Goal: Task Accomplishment & Management: Use online tool/utility

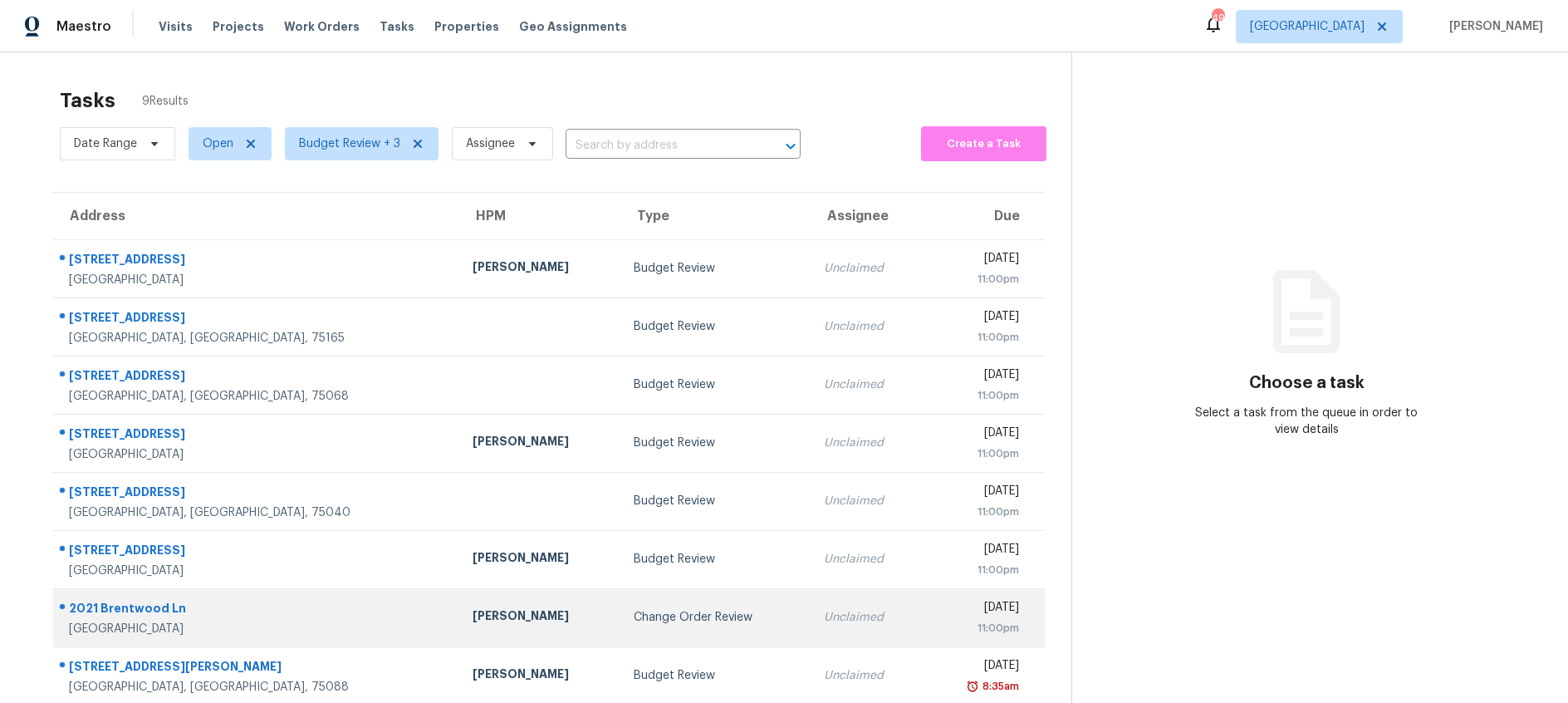
click at [634, 617] on div "Change Order Review" at bounding box center [716, 617] width 164 height 17
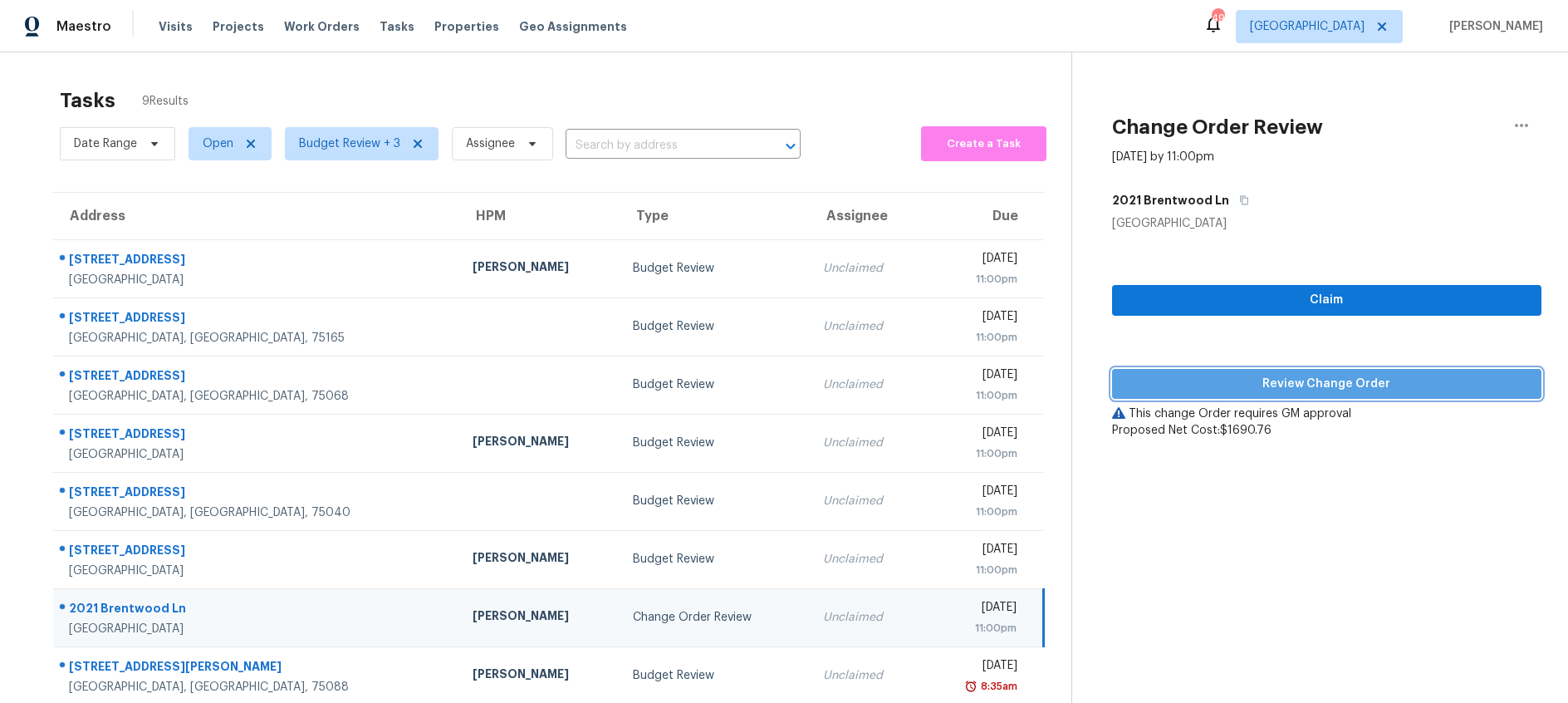
click at [1310, 387] on span "Review Change Order" at bounding box center [1327, 384] width 403 height 21
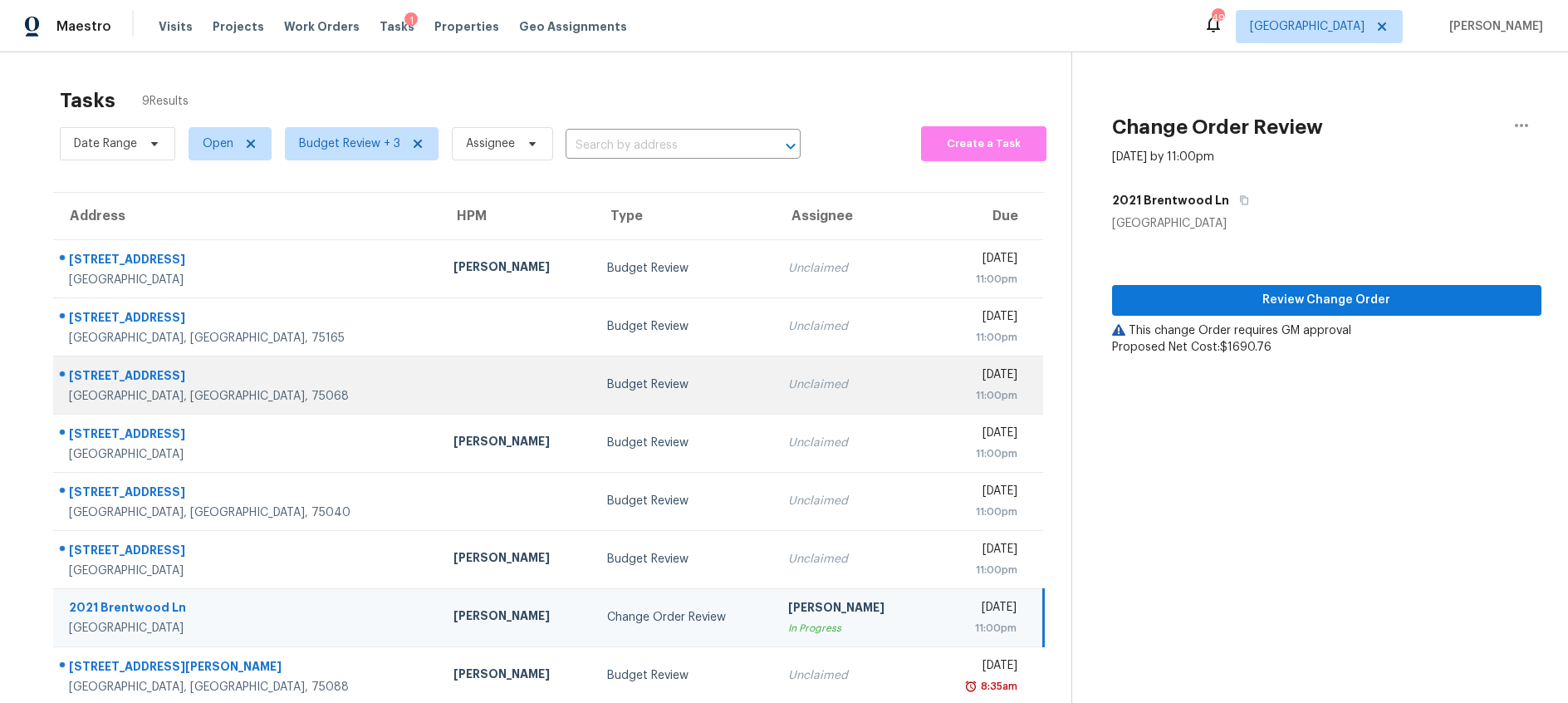
scroll to position [74, 0]
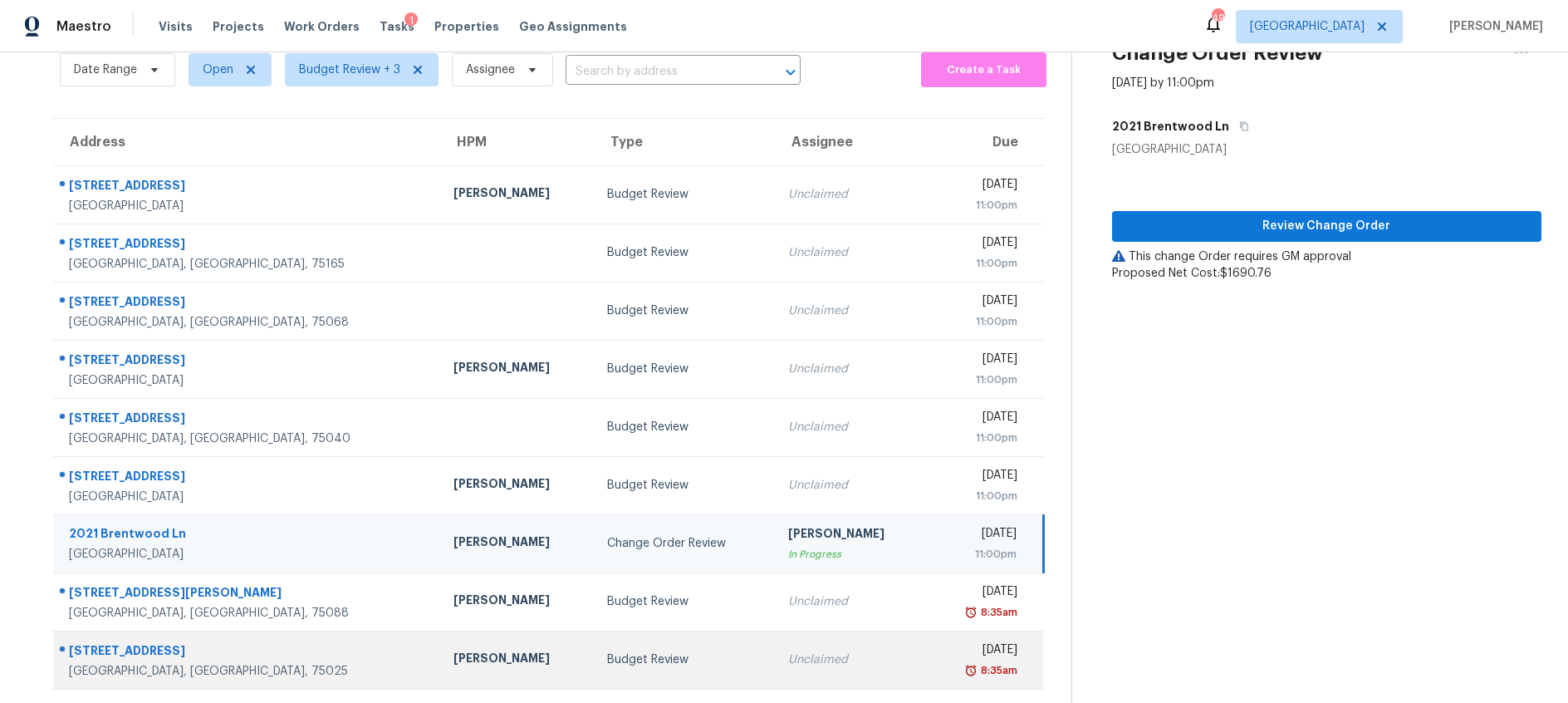
click at [788, 659] on div "Unclaimed" at bounding box center [851, 660] width 127 height 17
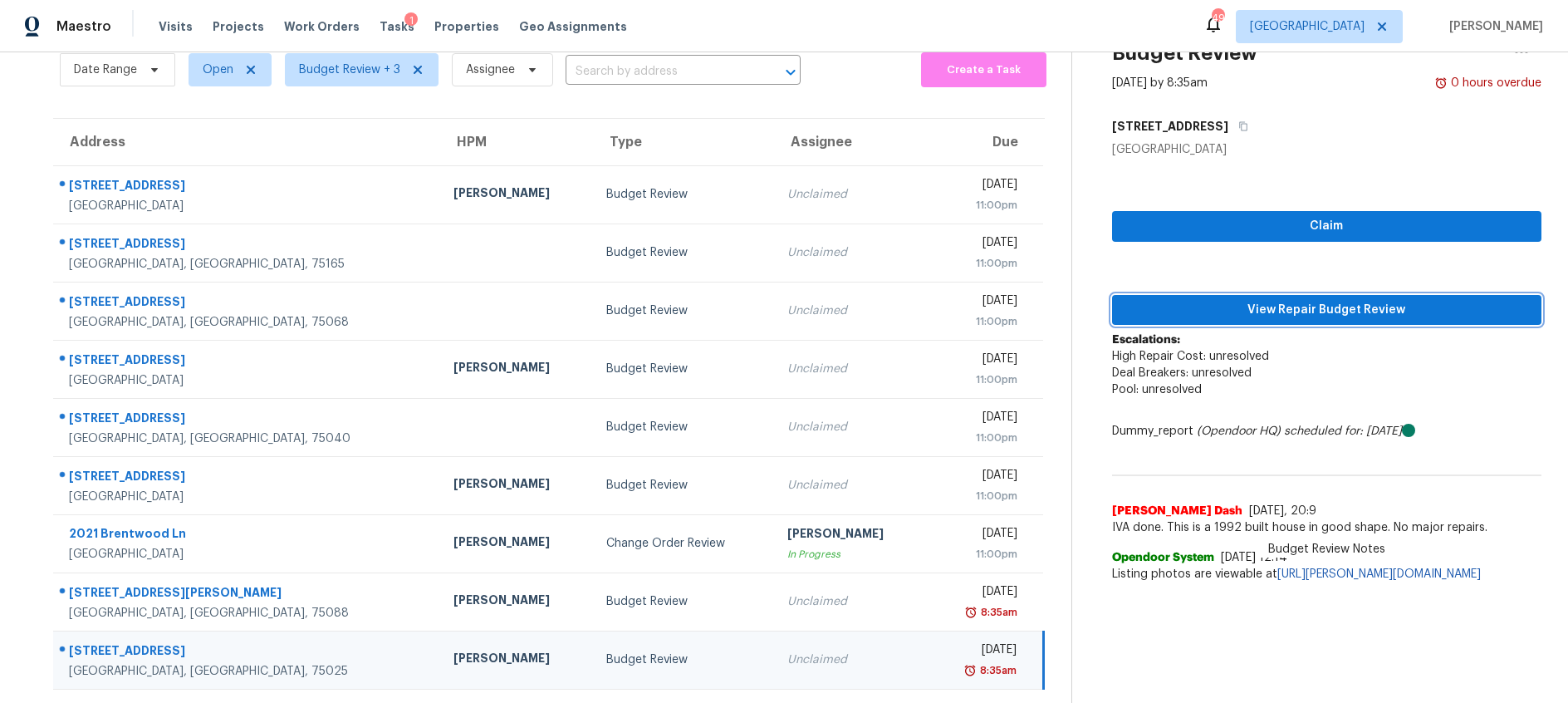
click at [1282, 310] on span "View Repair Budget Review" at bounding box center [1327, 311] width 403 height 21
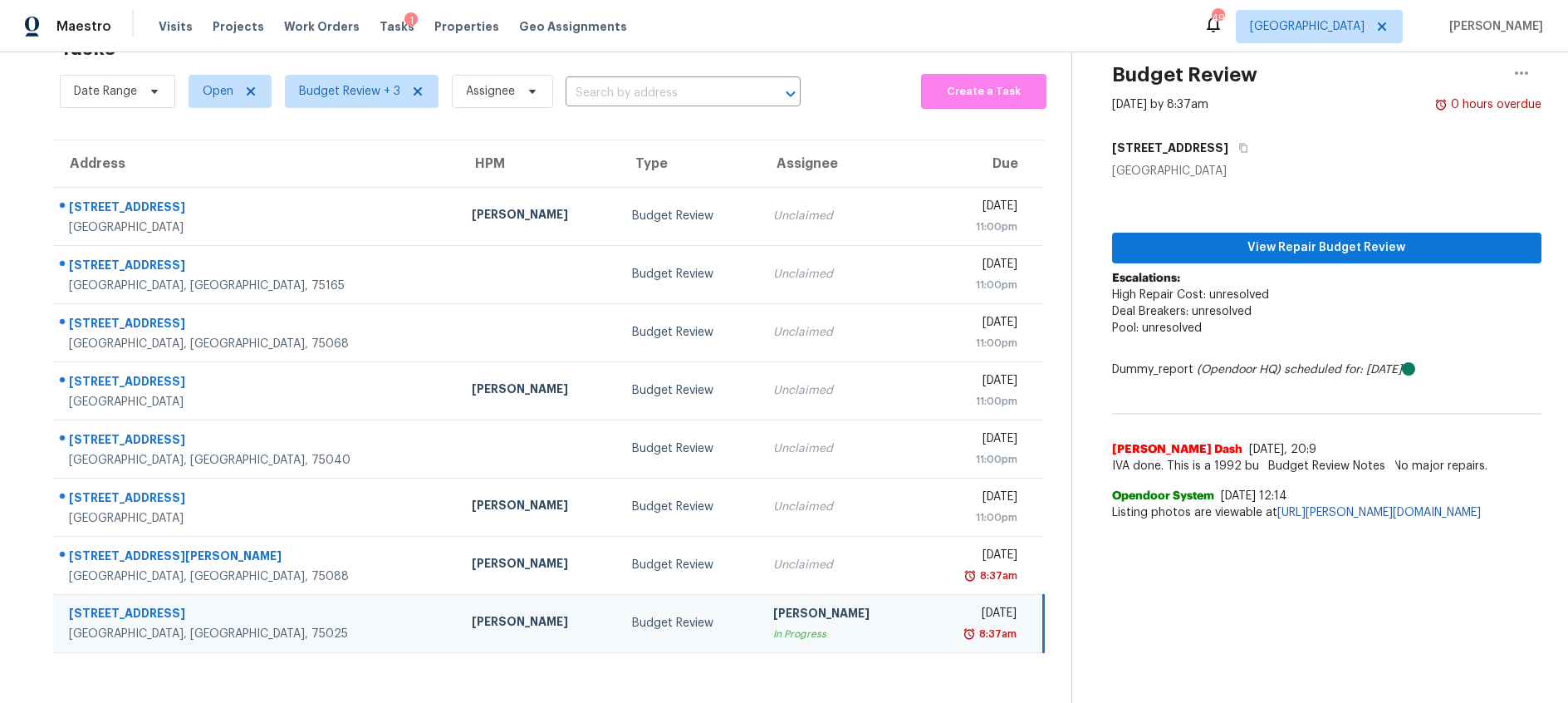
scroll to position [53, 0]
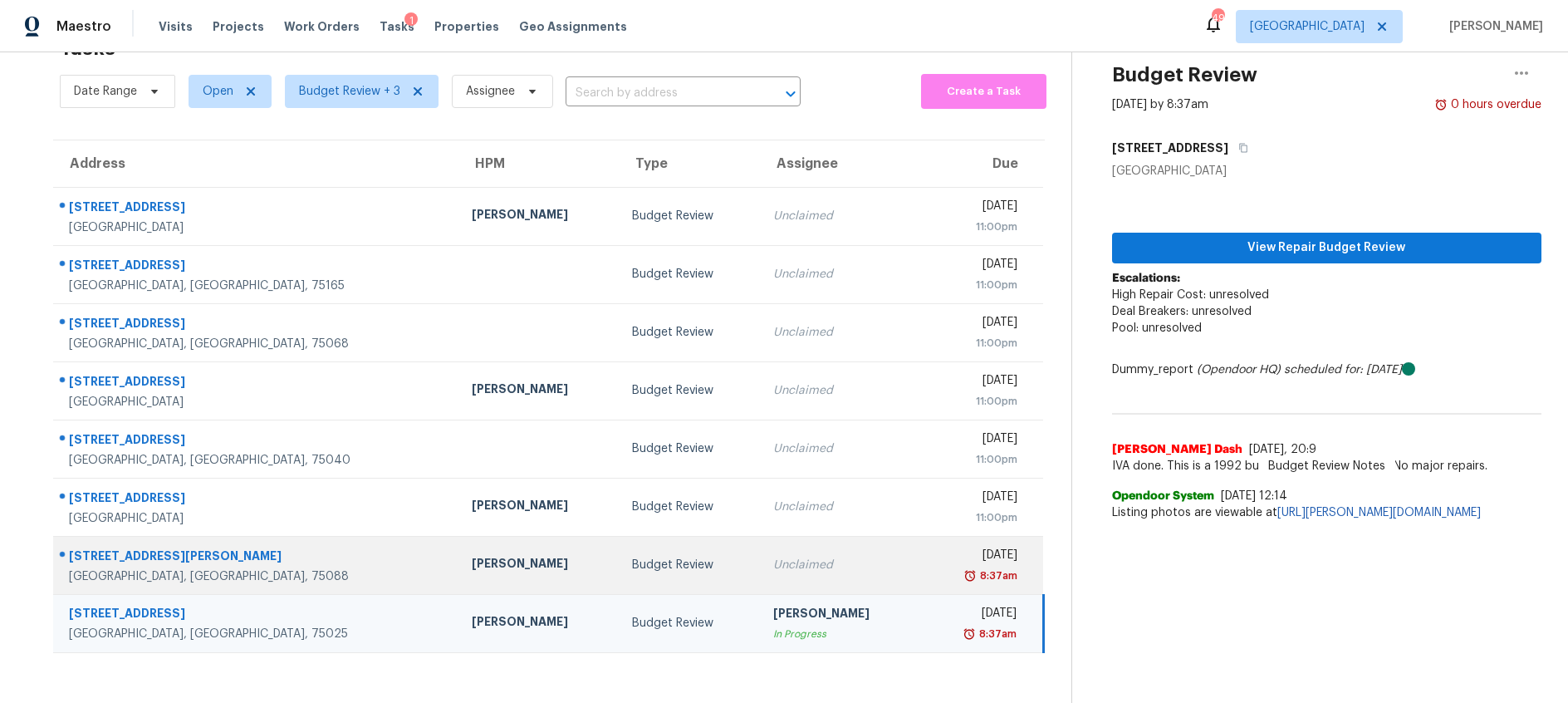
click at [656, 566] on div "Budget Review" at bounding box center [689, 566] width 115 height 17
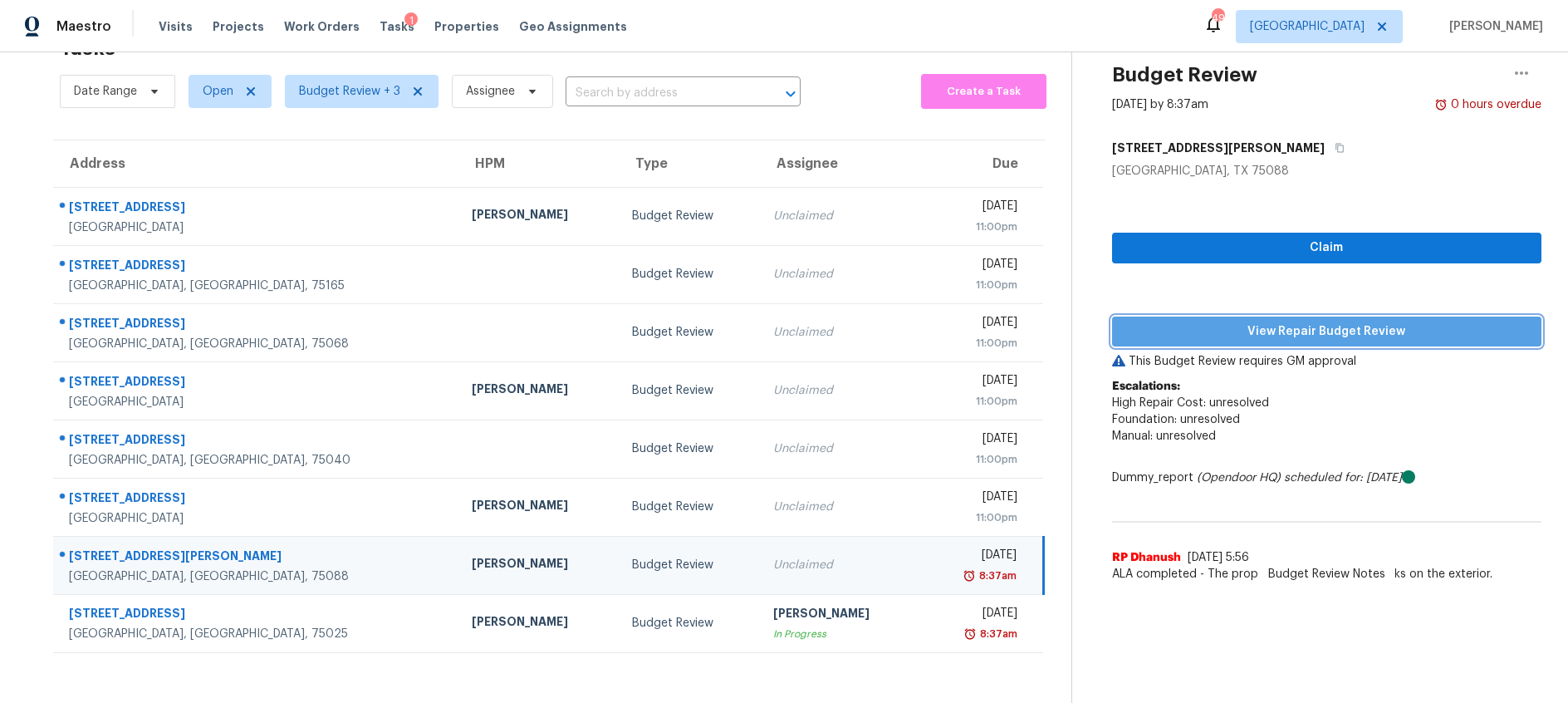
click at [1247, 334] on span "View Repair Budget Review" at bounding box center [1327, 332] width 403 height 21
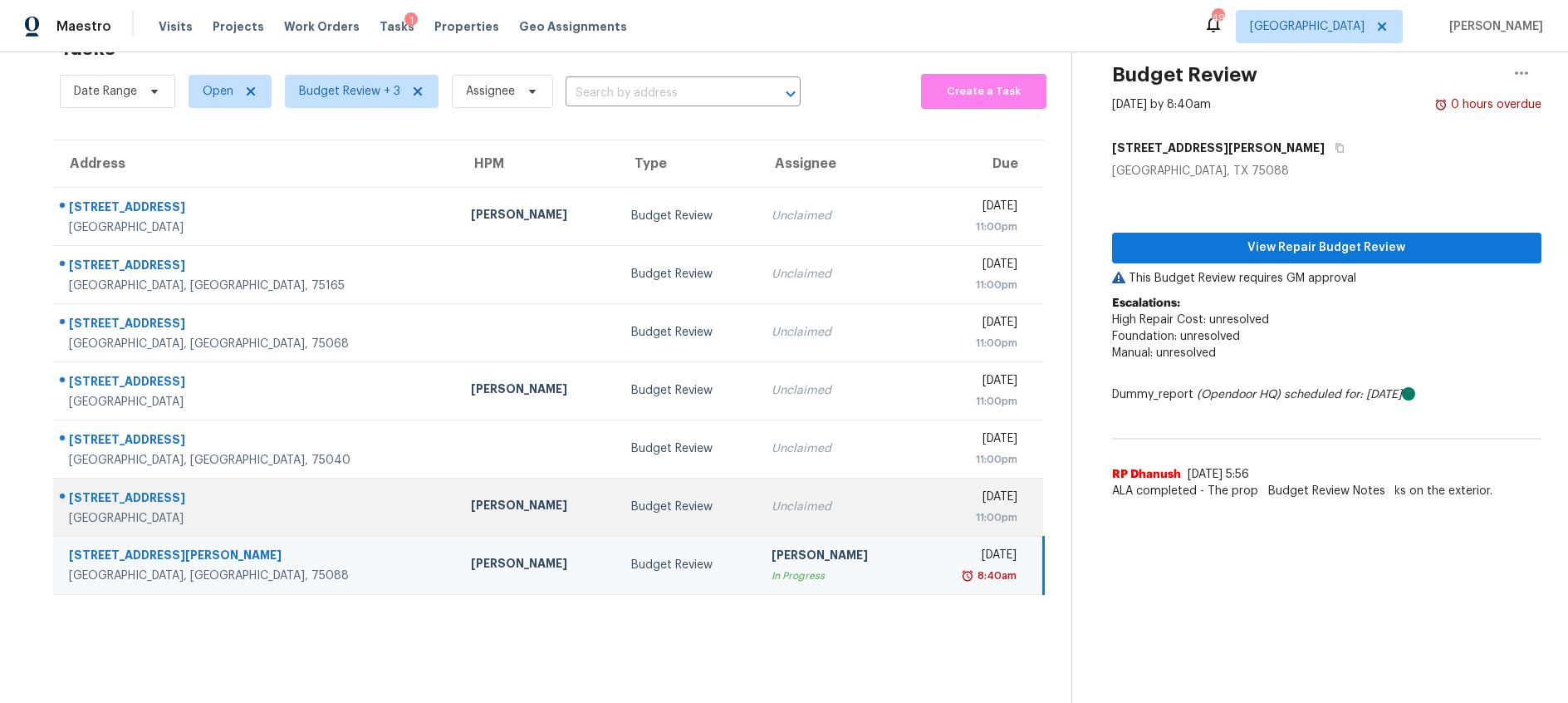
click at [652, 518] on td "Budget Review" at bounding box center [688, 507] width 140 height 58
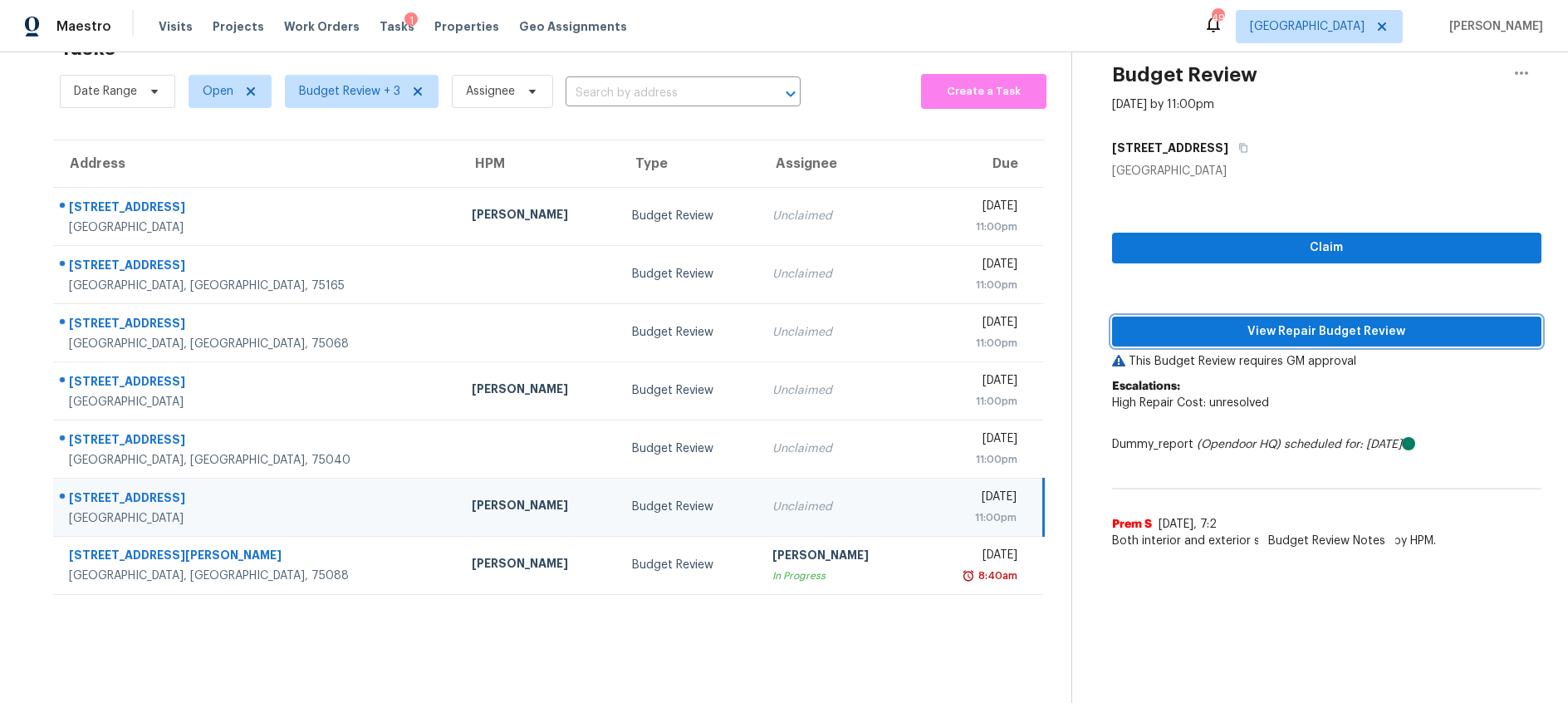
click at [1321, 334] on span "View Repair Budget Review" at bounding box center [1327, 332] width 403 height 21
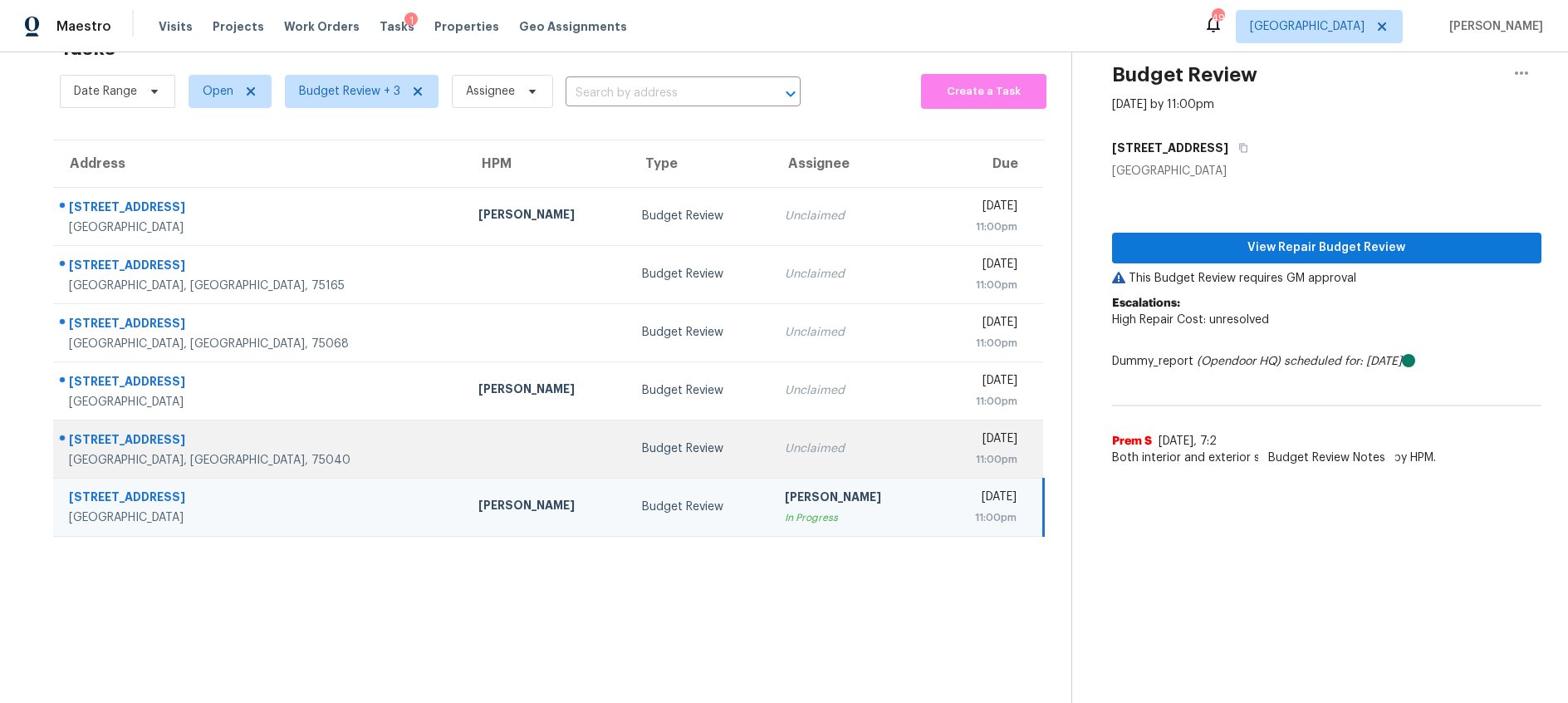
click at [631, 462] on td "Budget Review" at bounding box center [701, 449] width 143 height 58
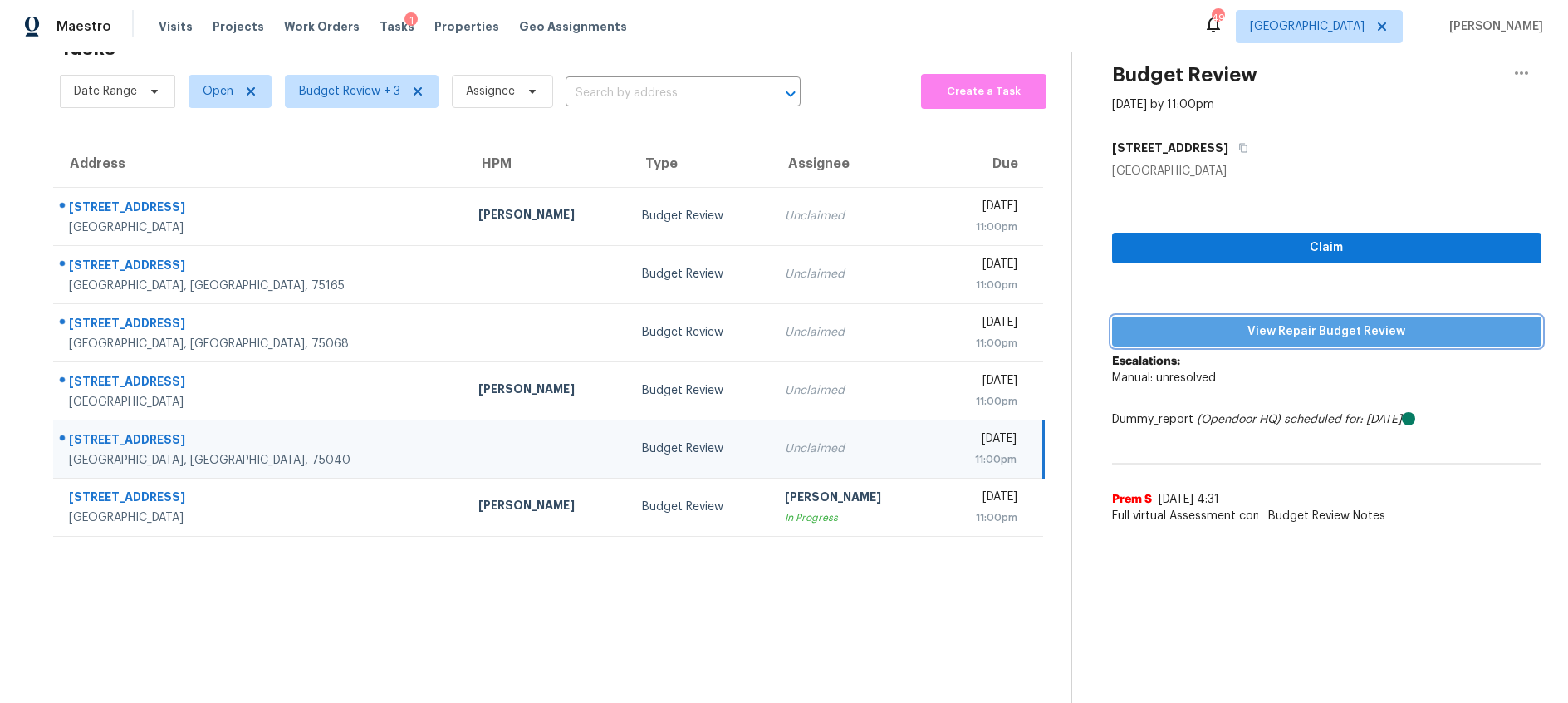
click at [1308, 328] on span "View Repair Budget Review" at bounding box center [1327, 332] width 403 height 21
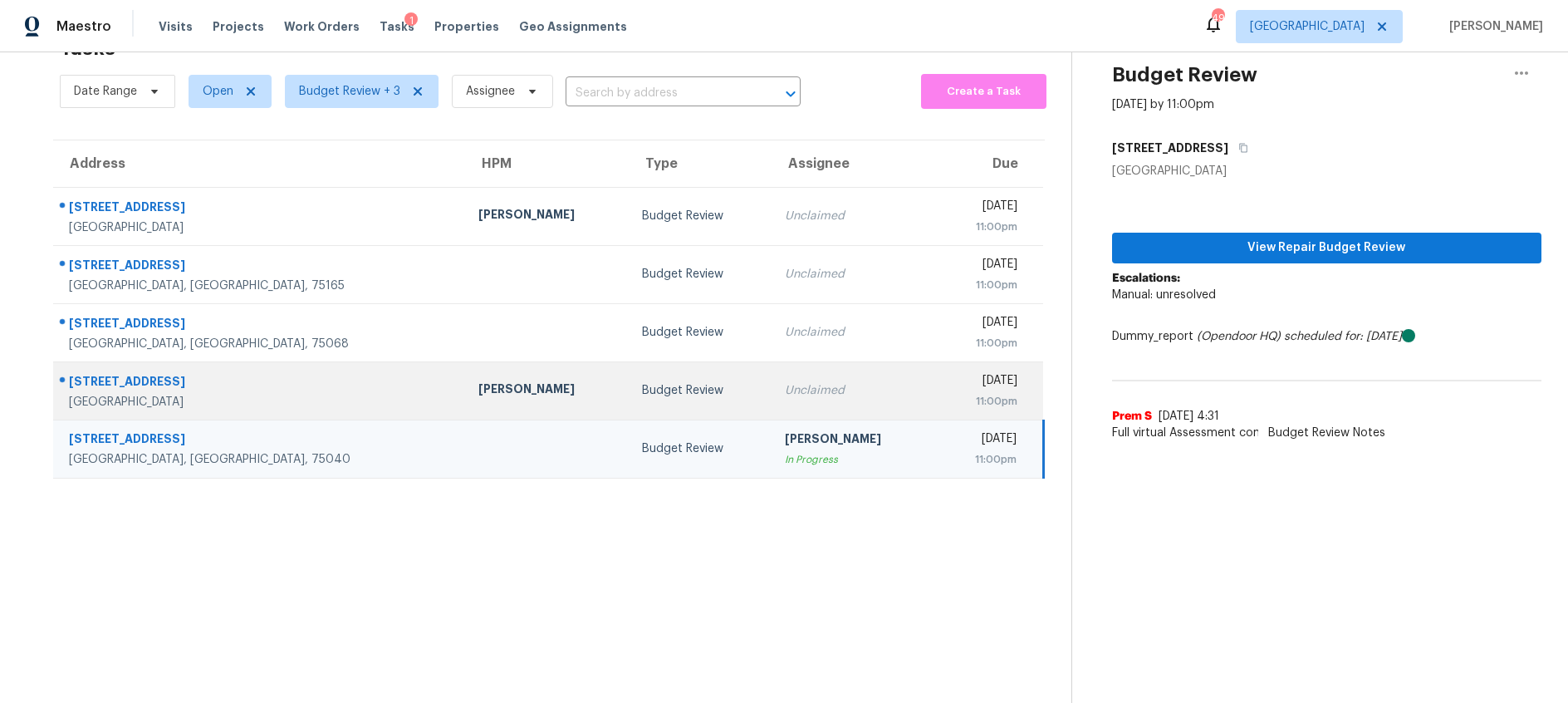
click at [637, 377] on td "Budget Review" at bounding box center [701, 391] width 143 height 58
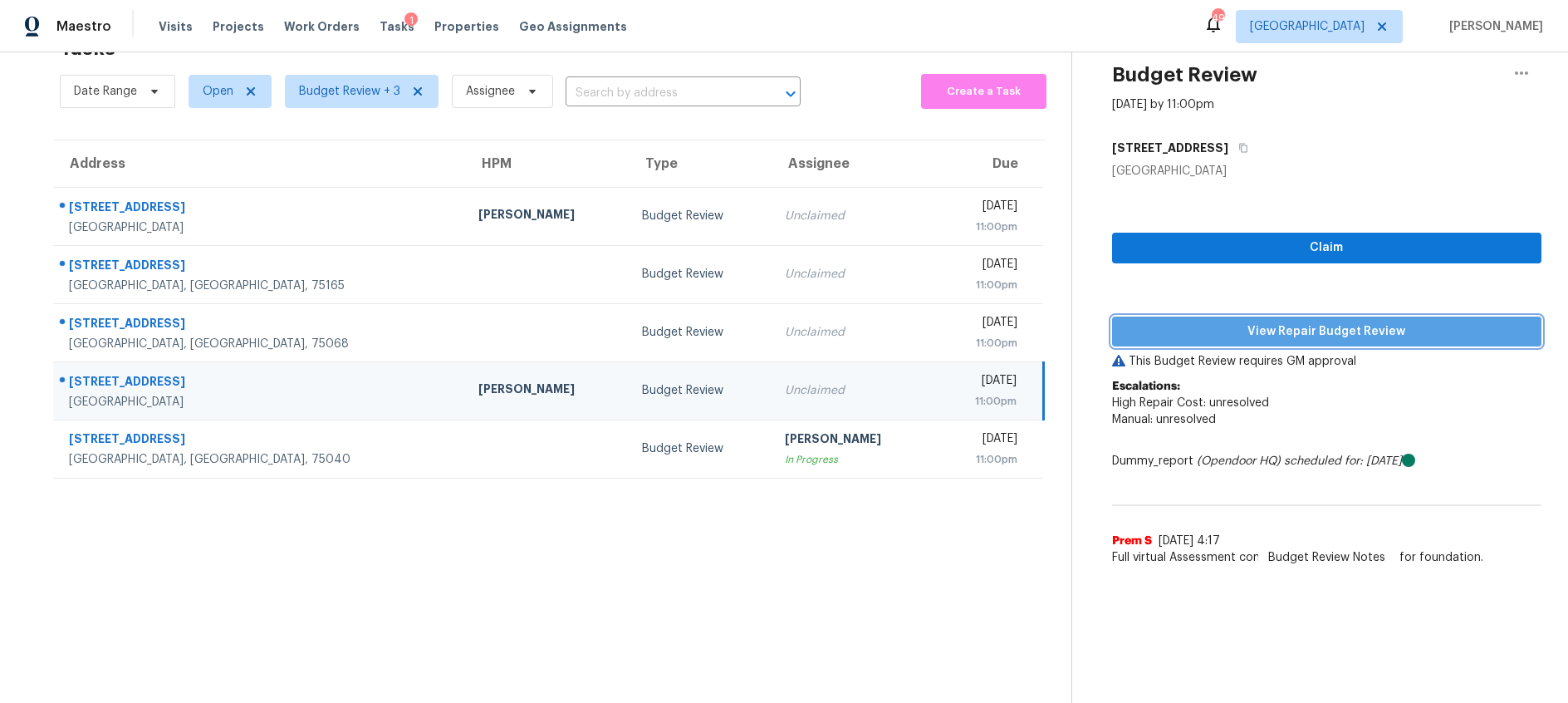
click at [1266, 333] on span "View Repair Budget Review" at bounding box center [1327, 332] width 403 height 21
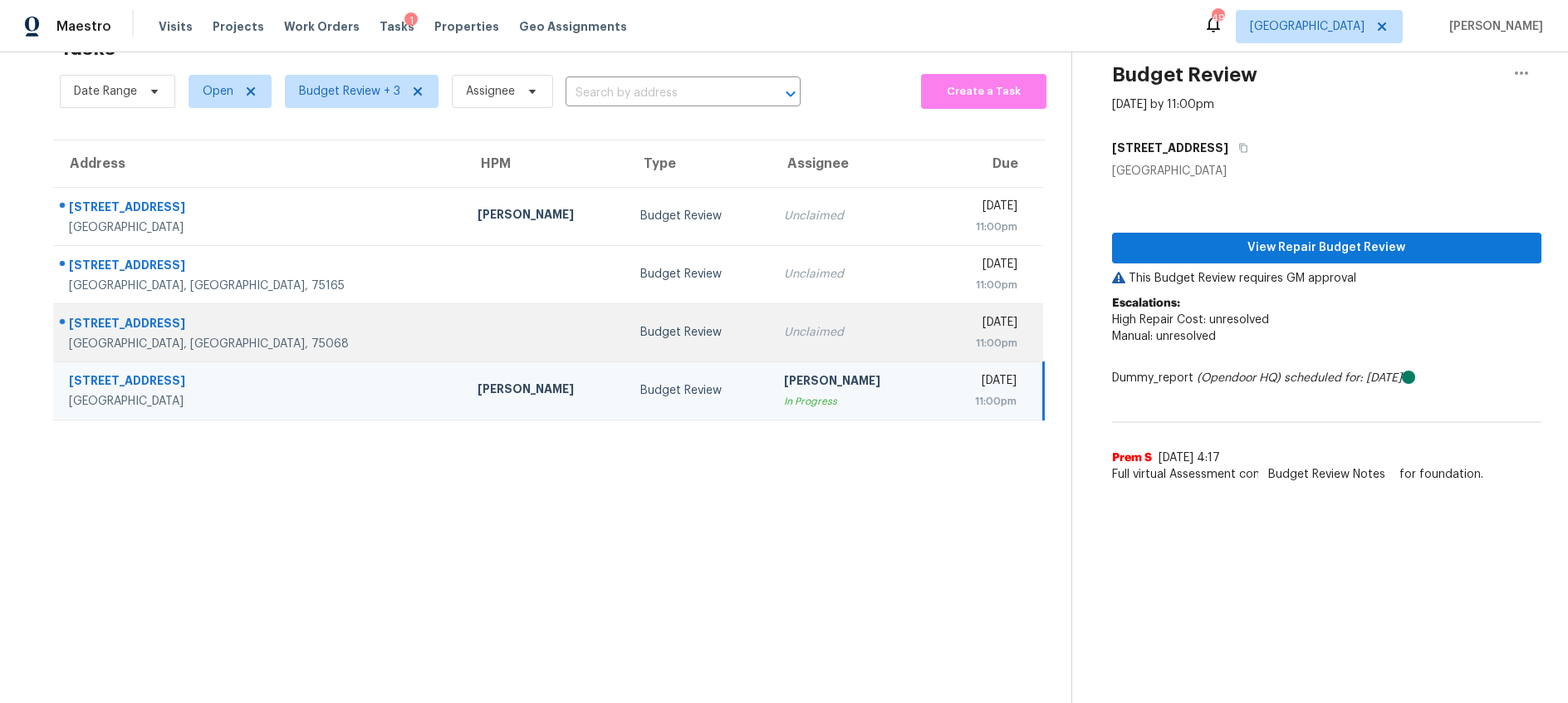
click at [627, 342] on td "Budget Review" at bounding box center [699, 332] width 144 height 58
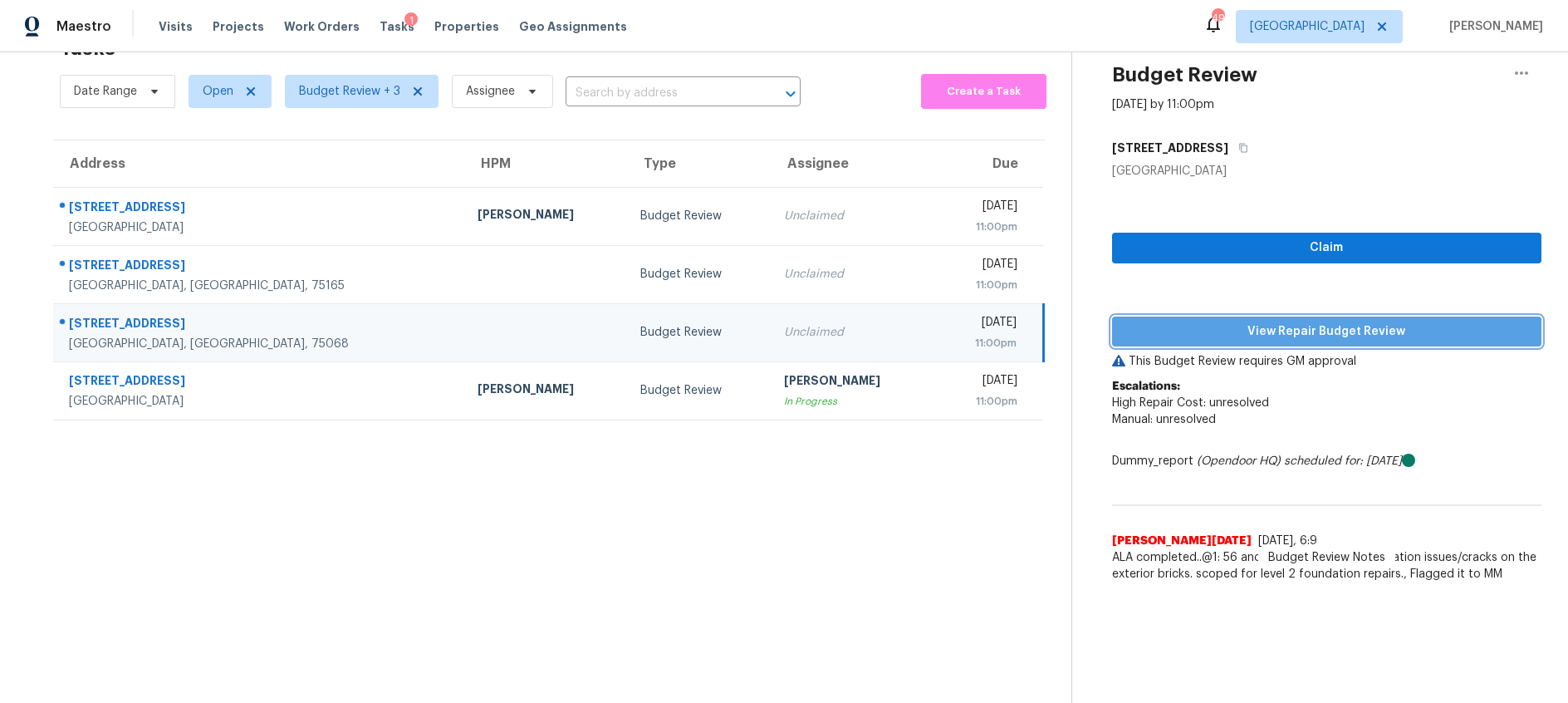
click at [1276, 324] on span "View Repair Budget Review" at bounding box center [1327, 332] width 403 height 21
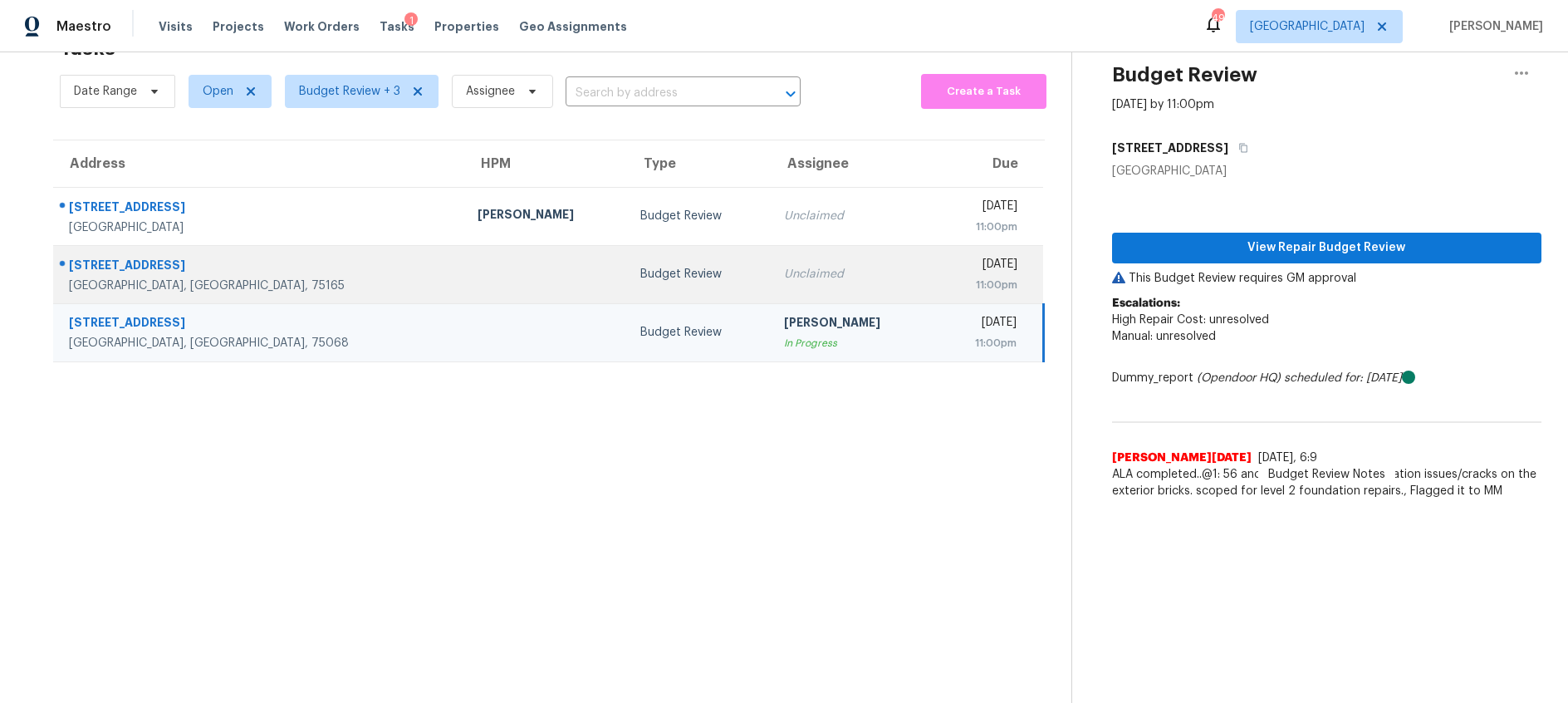
click at [784, 276] on div "Unclaimed" at bounding box center [853, 275] width 137 height 17
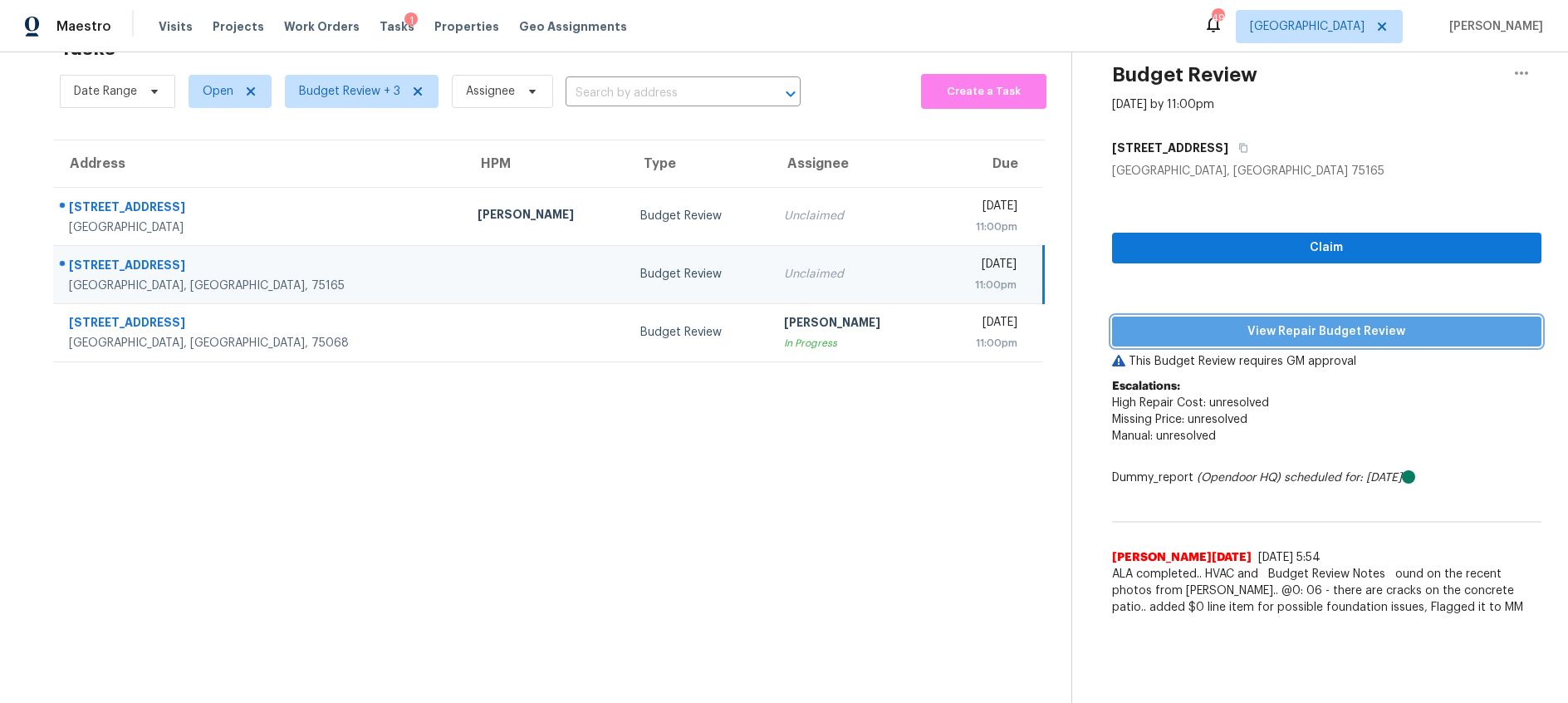
click at [1283, 336] on span "View Repair Budget Review" at bounding box center [1327, 332] width 403 height 21
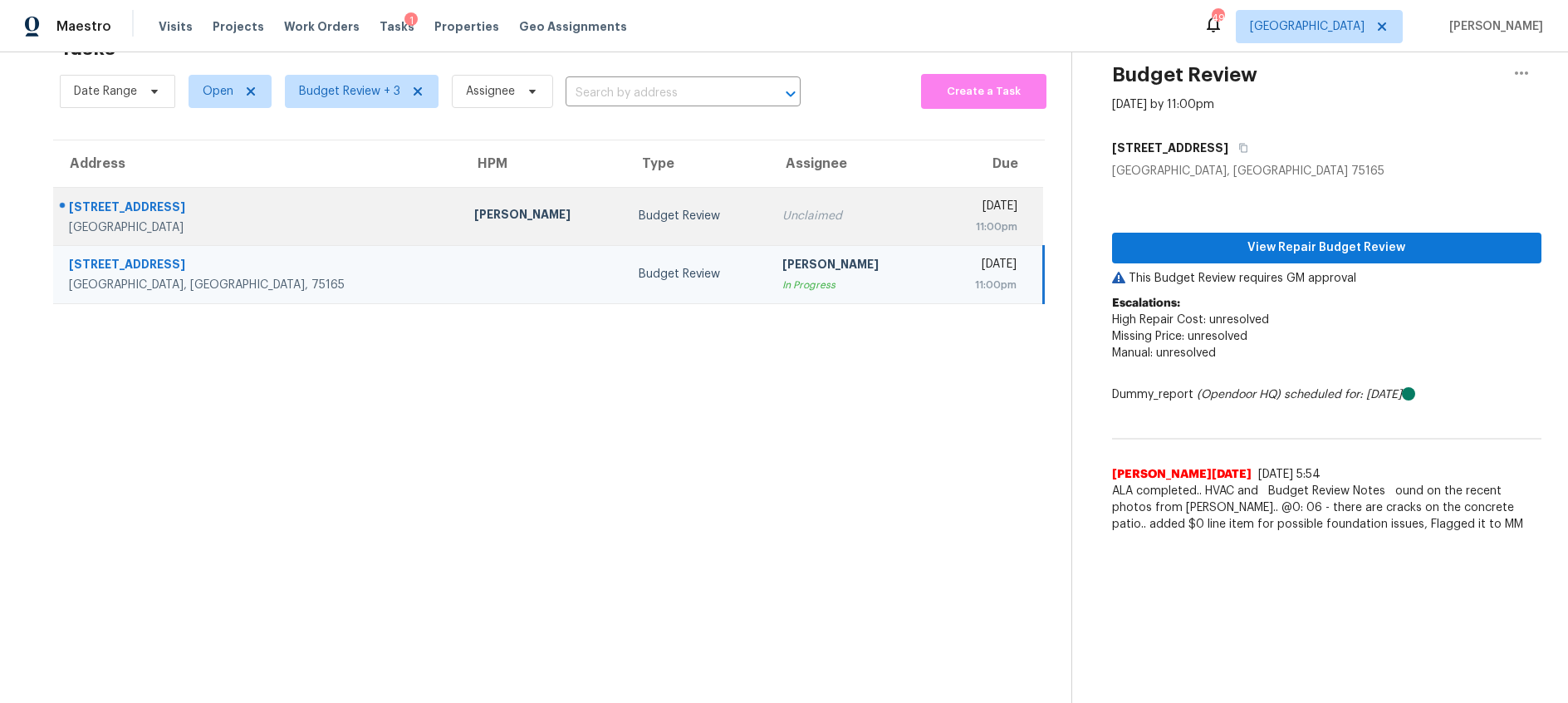
click at [650, 225] on td "Budget Review" at bounding box center [698, 216] width 145 height 58
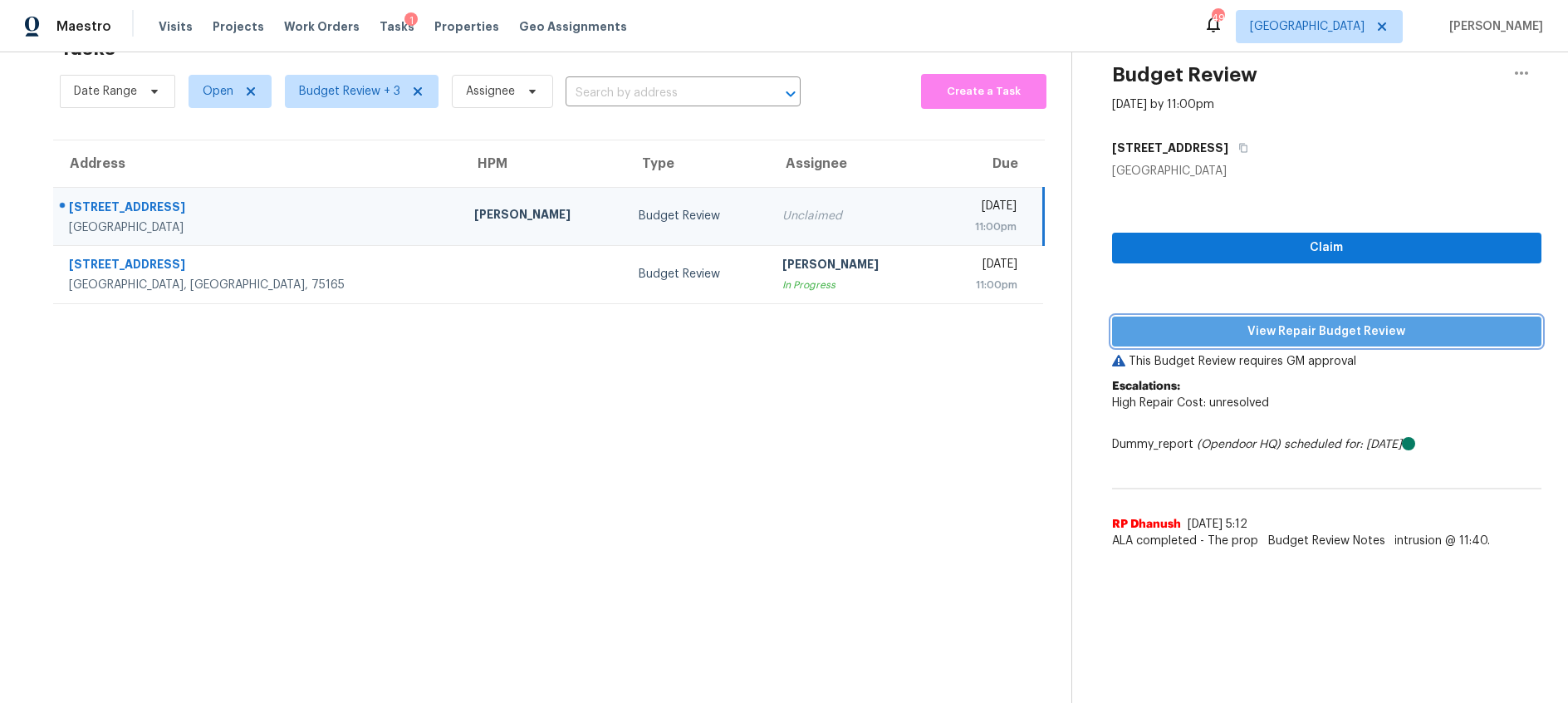
click at [1171, 335] on span "View Repair Budget Review" at bounding box center [1327, 332] width 403 height 21
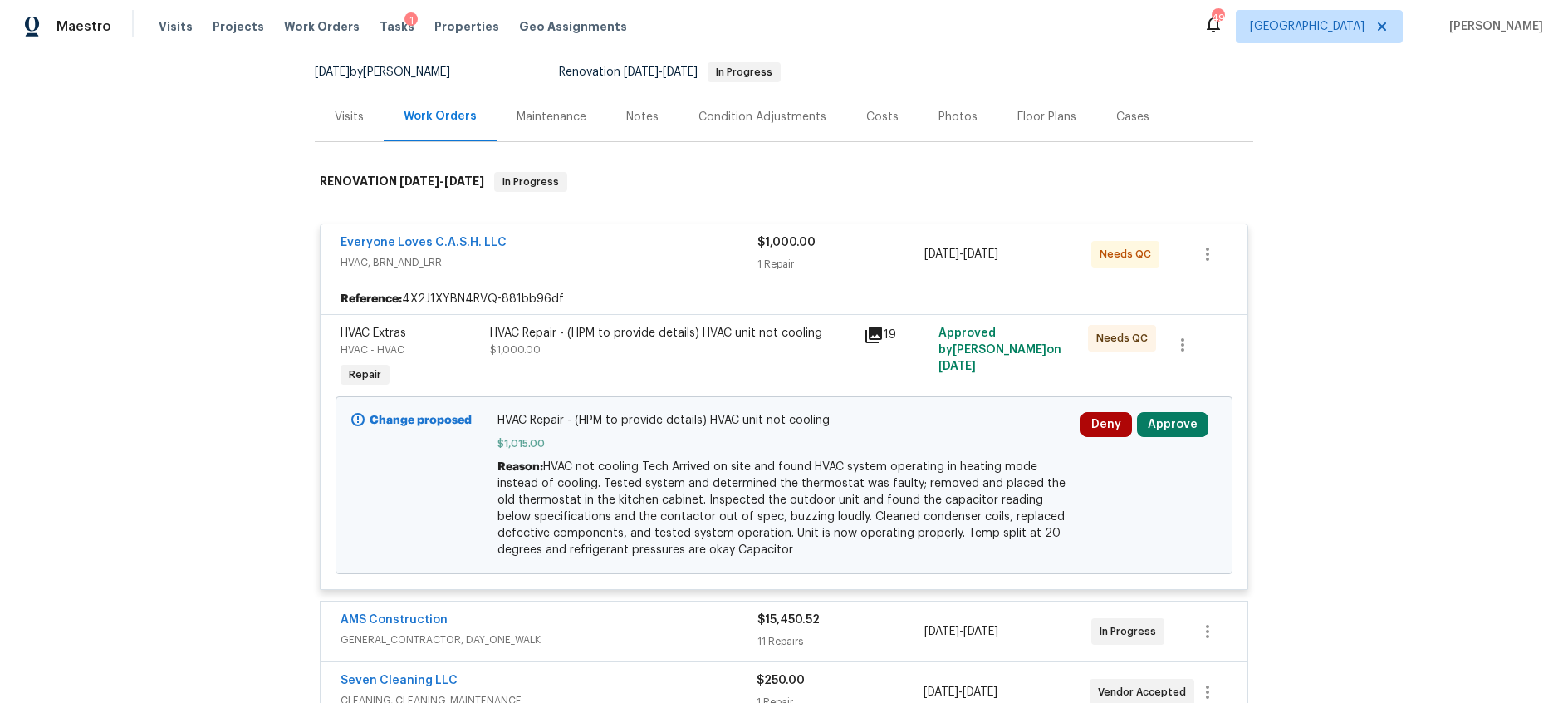
scroll to position [161, 0]
click at [1176, 422] on button "Approve" at bounding box center [1173, 423] width 71 height 24
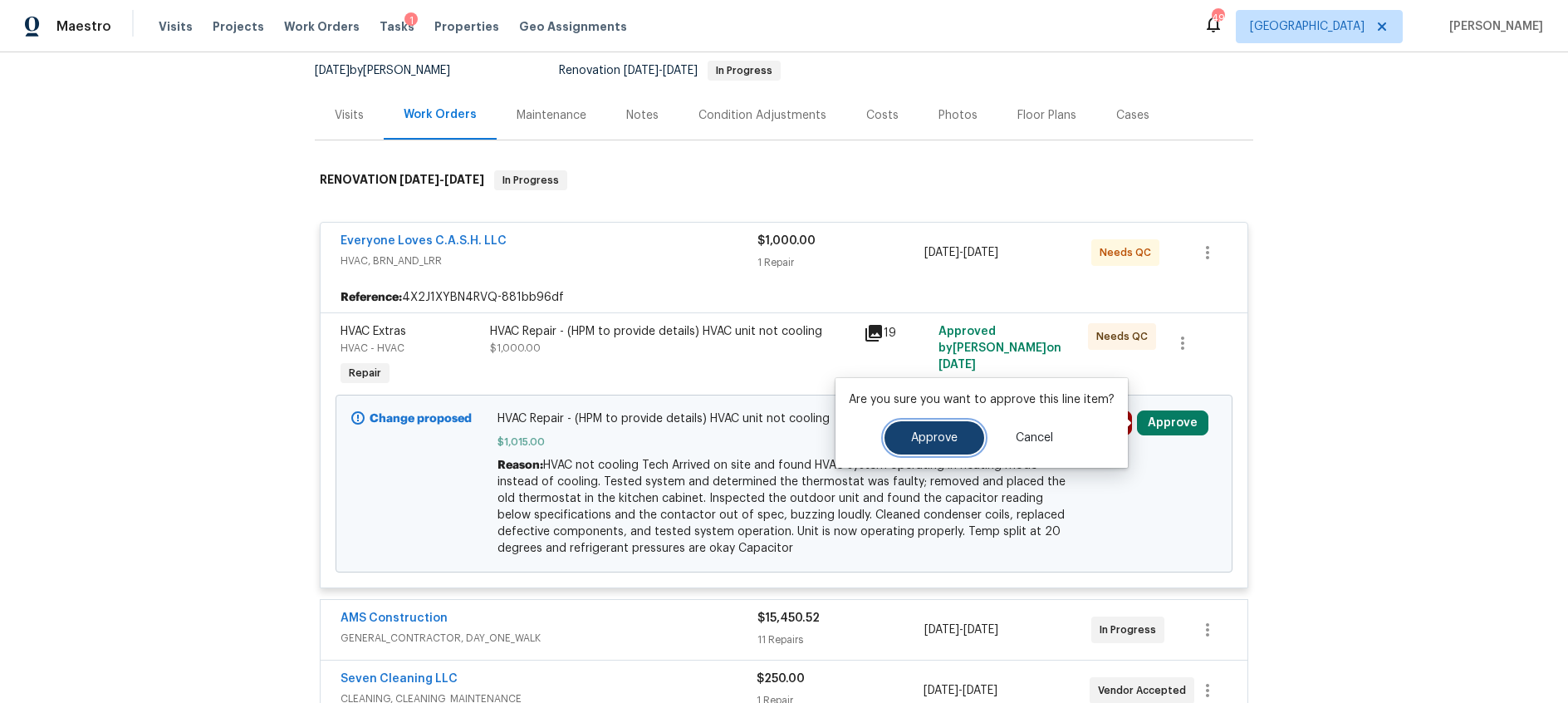
click at [946, 436] on span "Approve" at bounding box center [934, 438] width 46 height 12
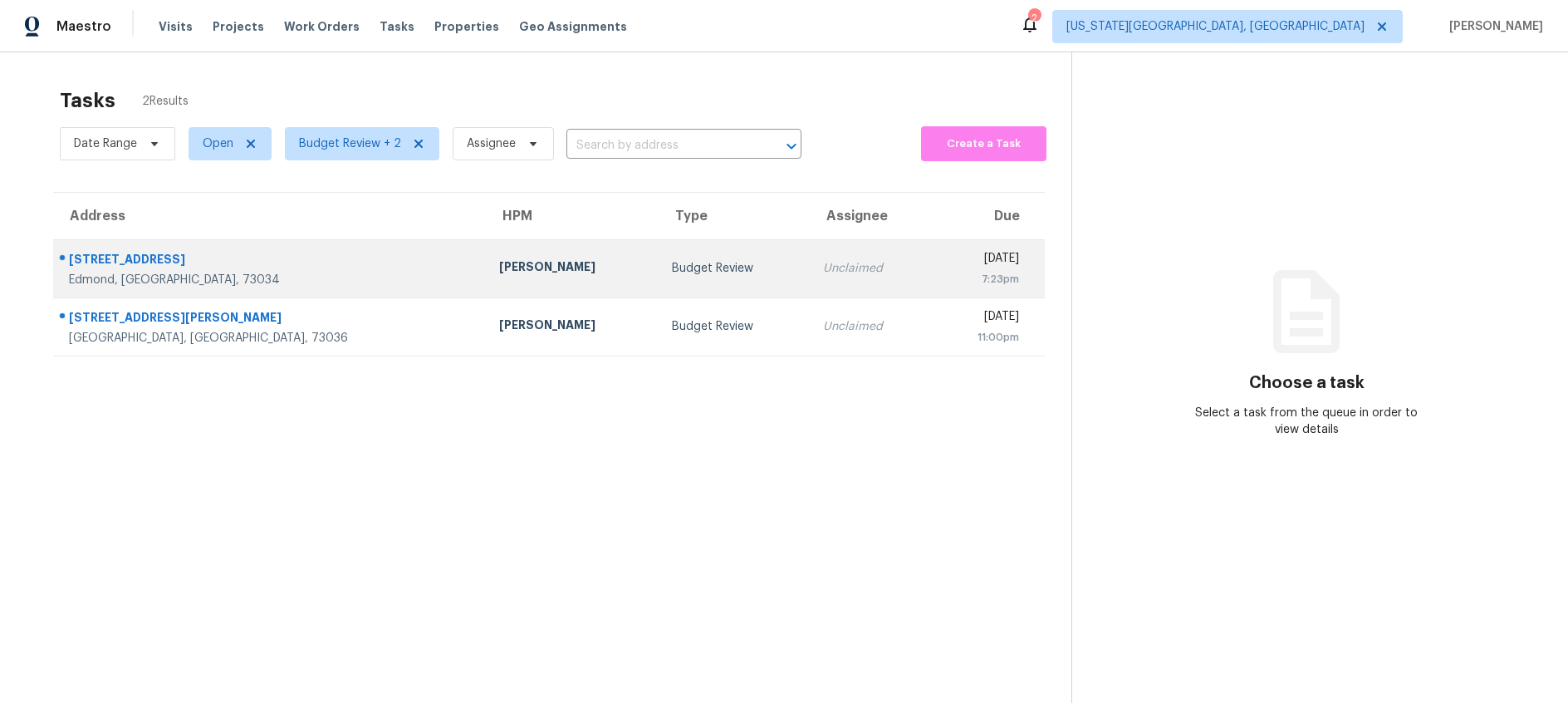
click at [672, 275] on div "Budget Review" at bounding box center [734, 268] width 125 height 17
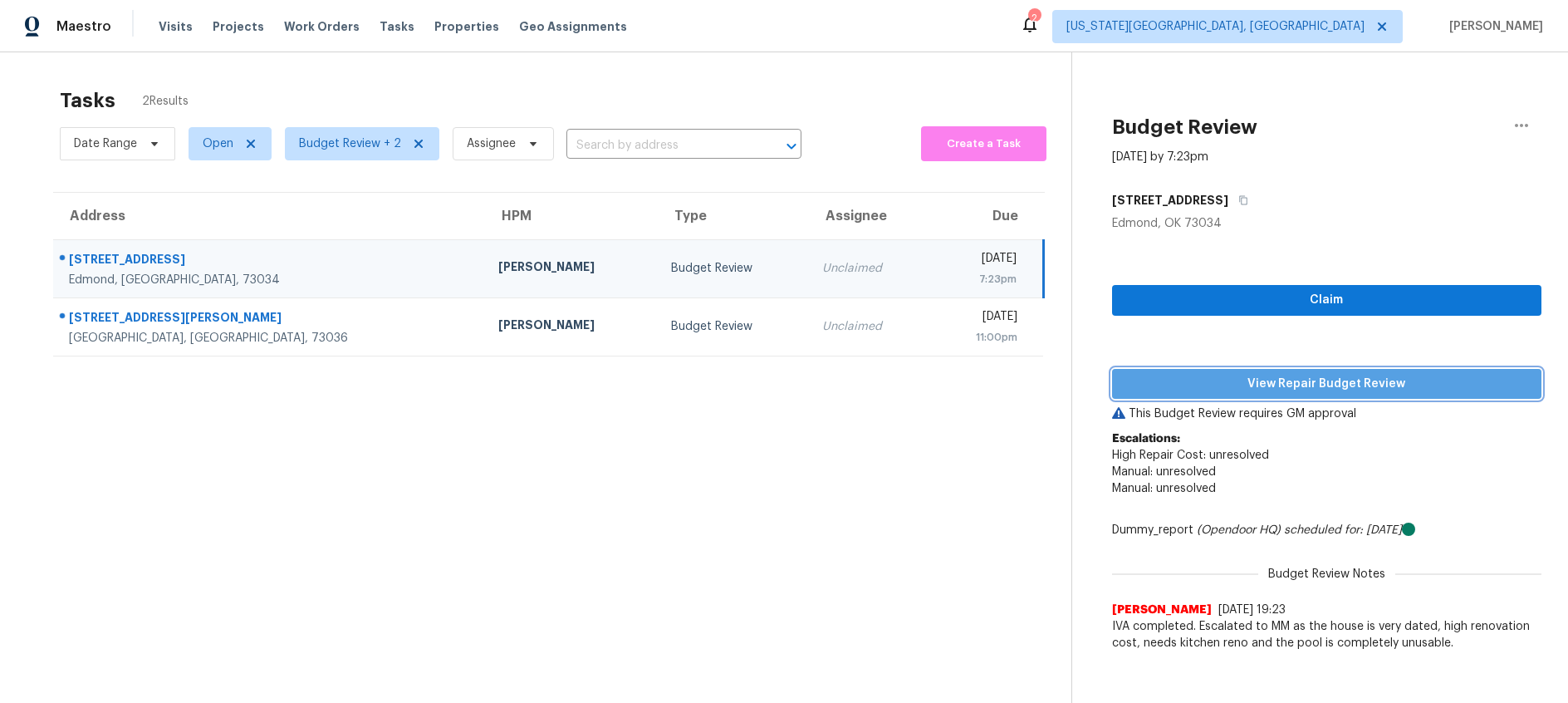
click at [1280, 390] on span "View Repair Budget Review" at bounding box center [1327, 384] width 403 height 21
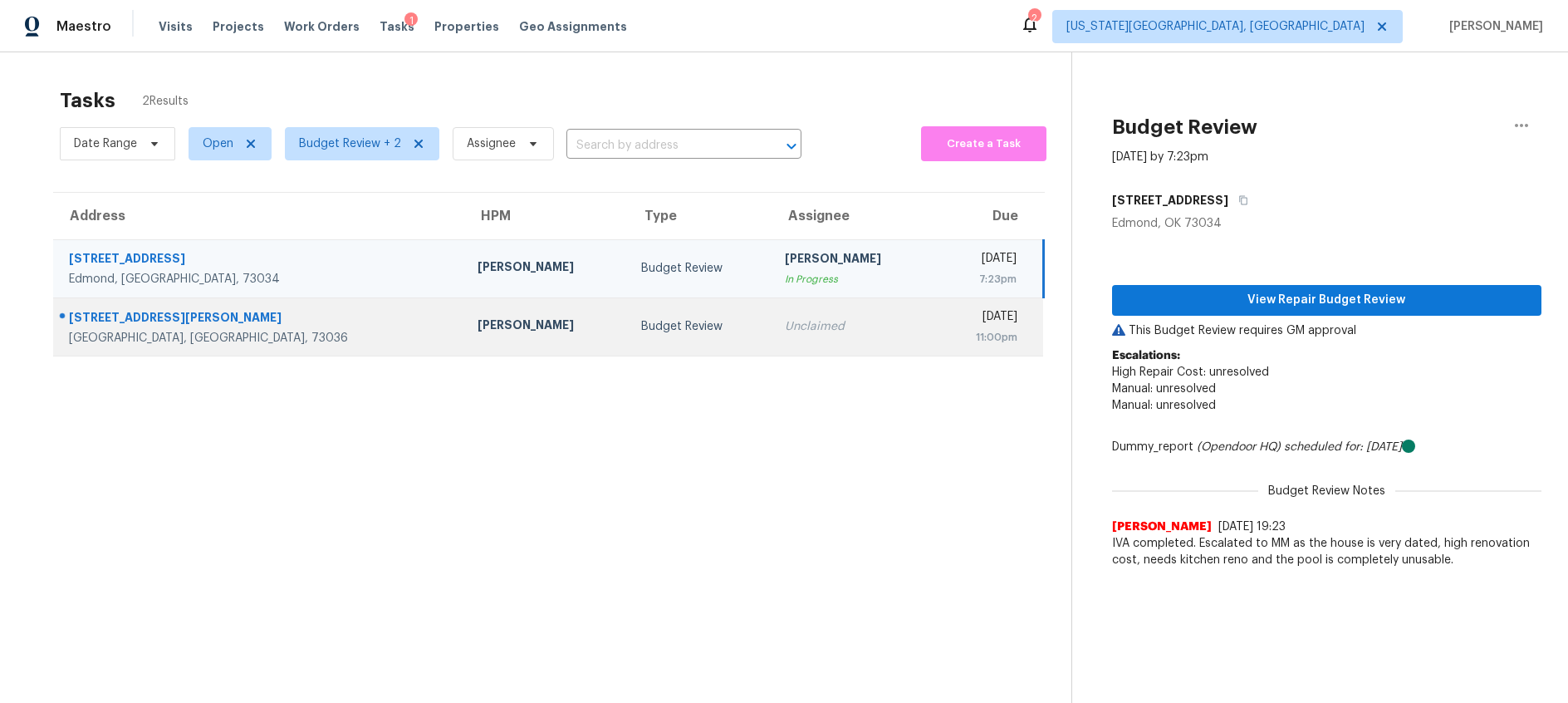
click at [785, 322] on div "Unclaimed" at bounding box center [854, 327] width 137 height 17
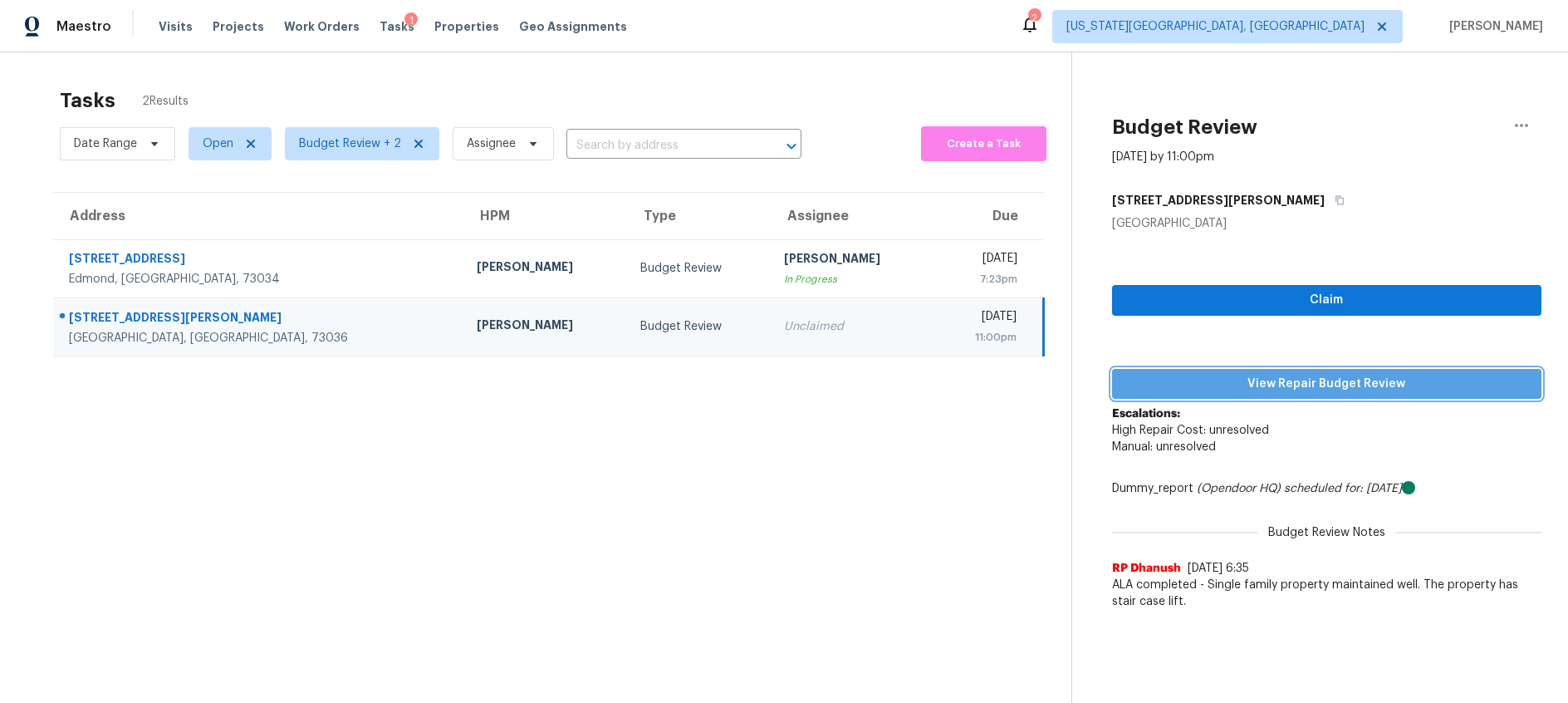
click at [1272, 376] on span "View Repair Budget Review" at bounding box center [1327, 384] width 403 height 21
